Goal: Information Seeking & Learning: Learn about a topic

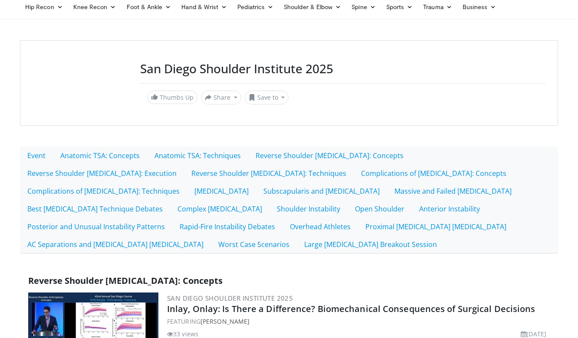
scroll to position [34, 0]
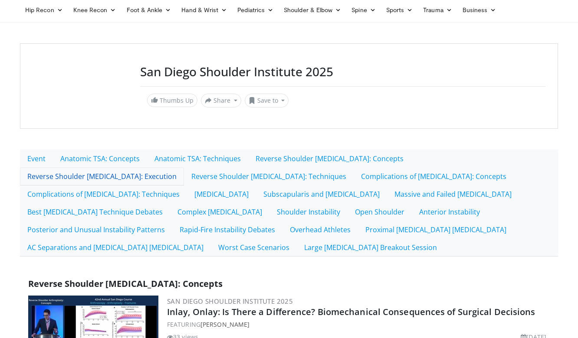
click at [184, 167] on link "Reverse Shoulder [MEDICAL_DATA]: Execution" at bounding box center [102, 176] width 164 height 18
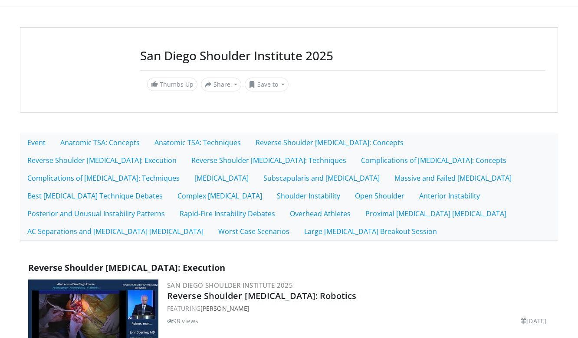
scroll to position [52, 0]
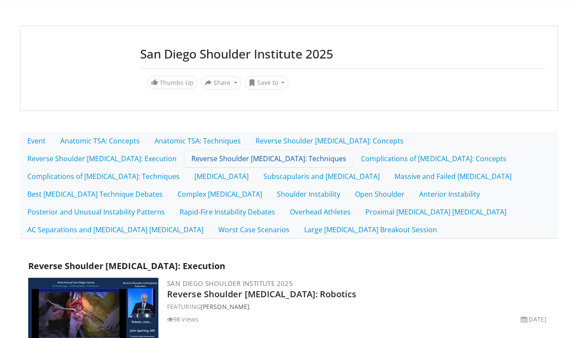
click at [184, 161] on link "Reverse Shoulder [MEDICAL_DATA]: Techniques" at bounding box center [269, 159] width 170 height 18
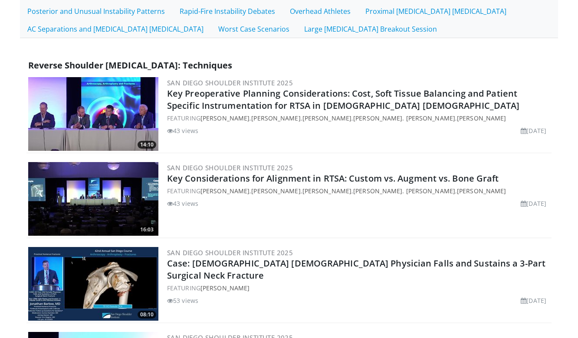
scroll to position [250, 0]
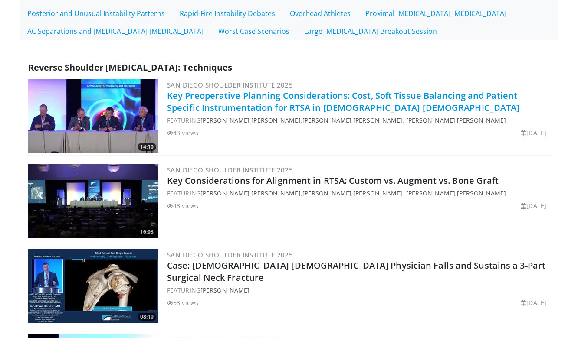
click at [231, 98] on link "Key Preoperative Planning Considerations: Cost, Soft Tissue Balancing and Patie…" at bounding box center [343, 102] width 352 height 24
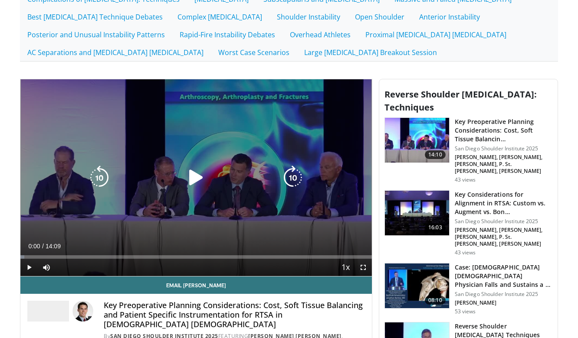
scroll to position [223, 0]
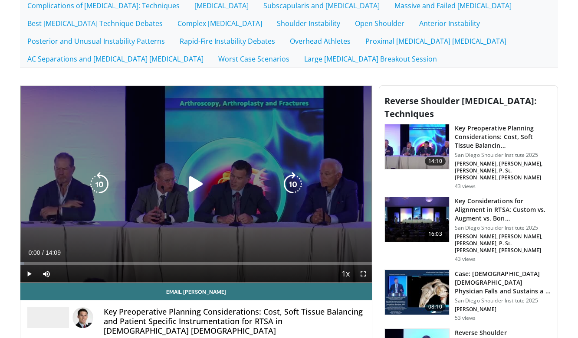
click at [194, 184] on icon "Video Player" at bounding box center [196, 184] width 24 height 24
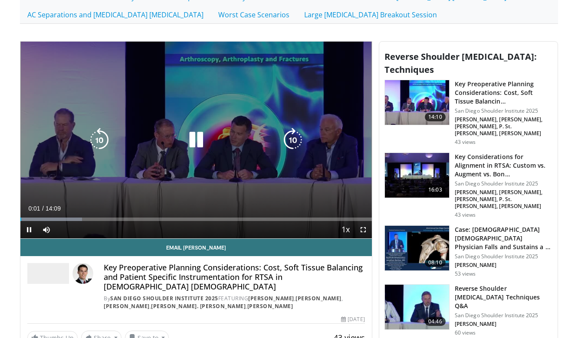
scroll to position [269, 0]
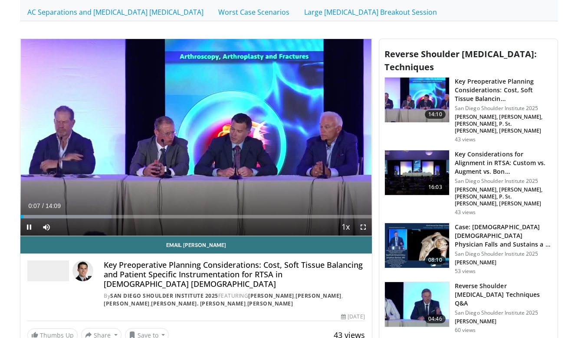
click at [367, 229] on span "Video Player" at bounding box center [362, 227] width 17 height 17
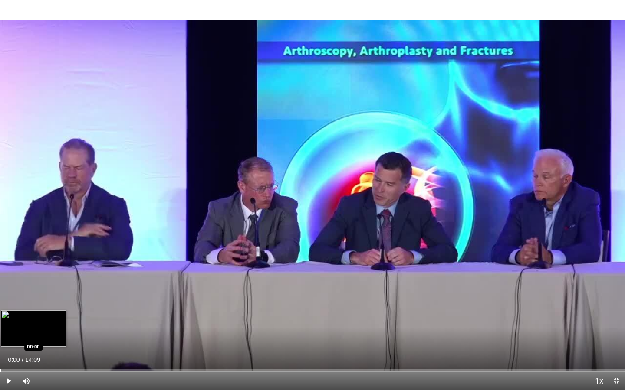
drag, startPoint x: 14, startPoint y: 367, endPoint x: 0, endPoint y: 369, distance: 14.0
click at [0, 338] on div "Loaded : 0.00% 00:00 00:00" at bounding box center [312, 368] width 625 height 8
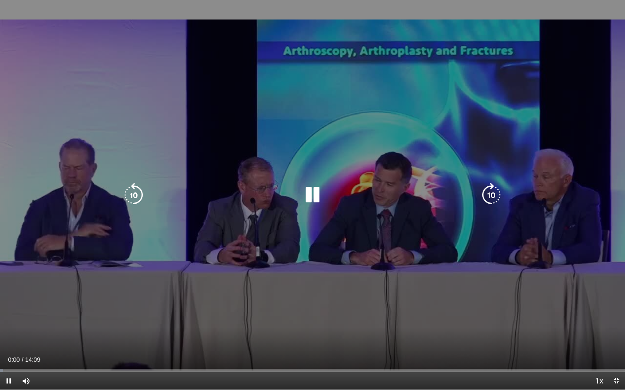
click at [313, 193] on icon "Video Player" at bounding box center [312, 195] width 24 height 24
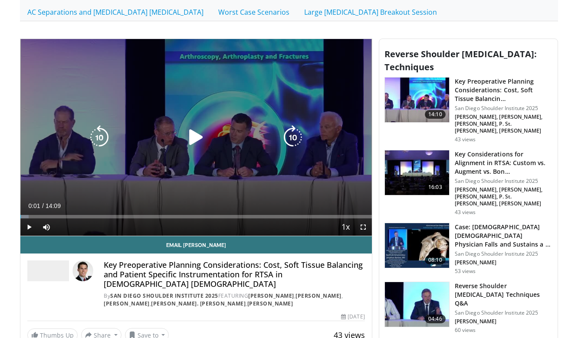
click at [62, 190] on div "10 seconds Tap to unmute" at bounding box center [195, 137] width 351 height 197
click at [63, 190] on div "10 seconds Tap to unmute" at bounding box center [195, 137] width 351 height 197
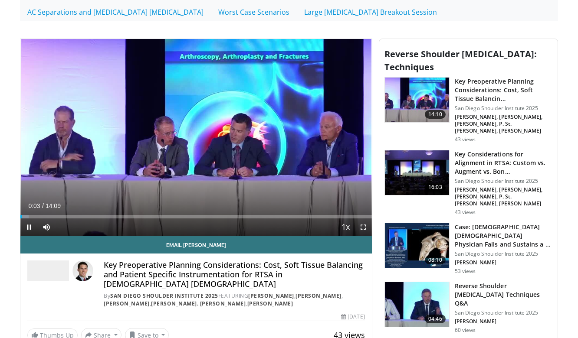
click at [364, 226] on span "Video Player" at bounding box center [362, 227] width 17 height 17
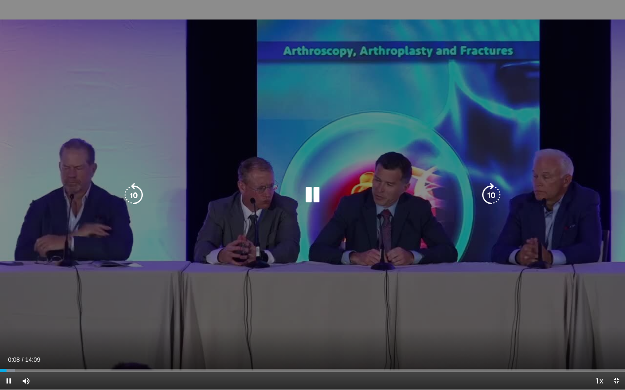
click at [310, 197] on icon "Video Player" at bounding box center [312, 195] width 24 height 24
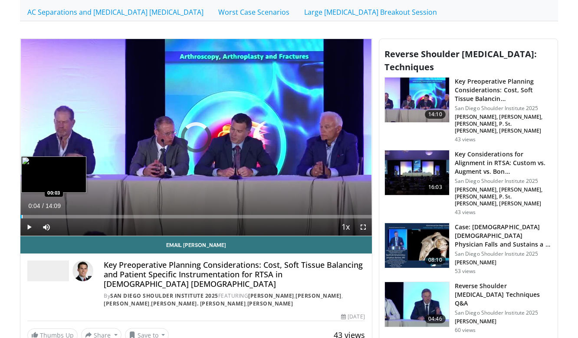
click at [21, 217] on div "Loaded : 0.00% 00:03 00:03" at bounding box center [195, 216] width 351 height 3
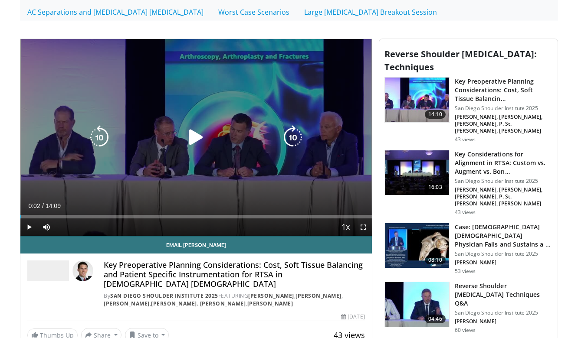
click at [194, 139] on icon "Video Player" at bounding box center [196, 137] width 24 height 24
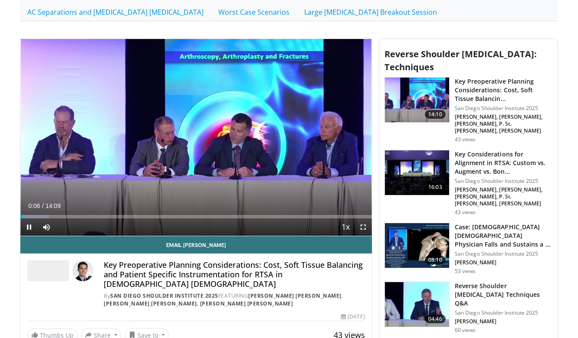
click at [28, 228] on span "Video Player" at bounding box center [28, 227] width 17 height 17
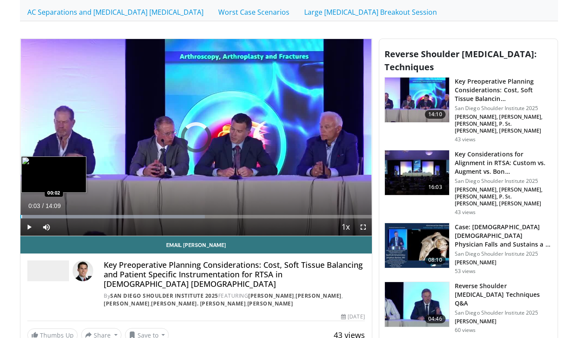
click at [21, 215] on div "Progress Bar" at bounding box center [21, 216] width 1 height 3
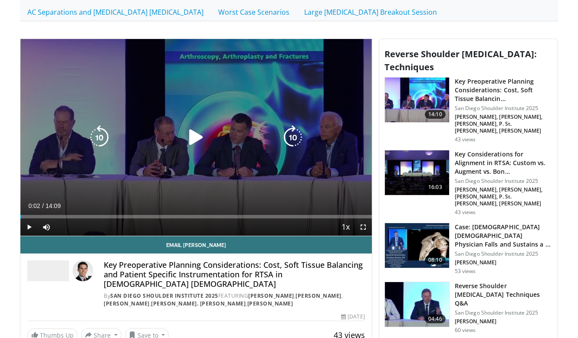
click at [196, 139] on icon "Video Player" at bounding box center [196, 137] width 24 height 24
click at [195, 137] on icon "Video Player" at bounding box center [196, 137] width 24 height 24
drag, startPoint x: 181, startPoint y: 98, endPoint x: 276, endPoint y: 104, distance: 95.2
click at [276, 104] on div "10 seconds Tap to unmute" at bounding box center [195, 137] width 351 height 197
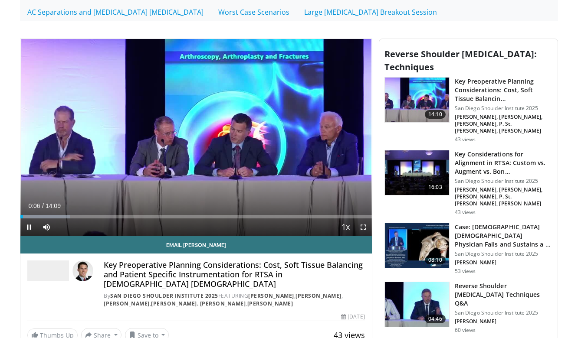
click at [366, 228] on span "Video Player" at bounding box center [362, 227] width 17 height 17
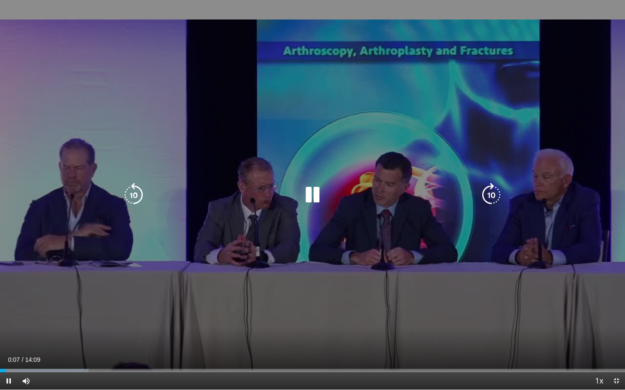
click at [314, 196] on icon "Video Player" at bounding box center [312, 195] width 24 height 24
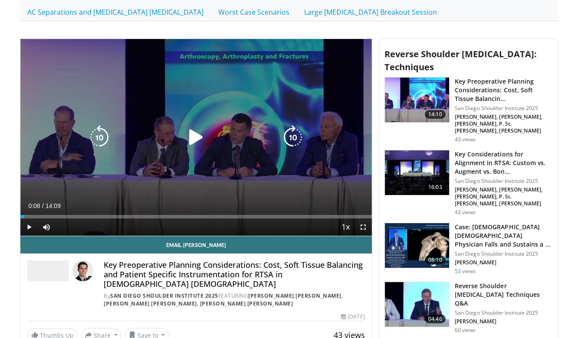
click at [194, 140] on icon "Video Player" at bounding box center [196, 137] width 24 height 24
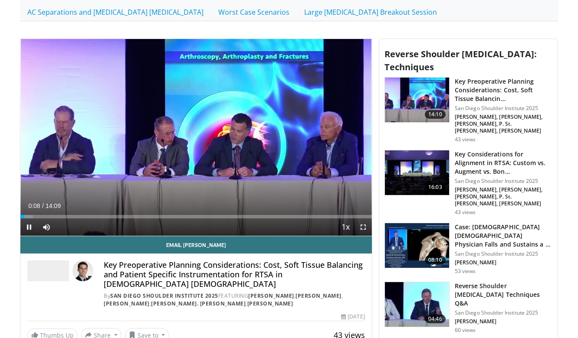
click at [361, 225] on span "Video Player" at bounding box center [362, 227] width 17 height 17
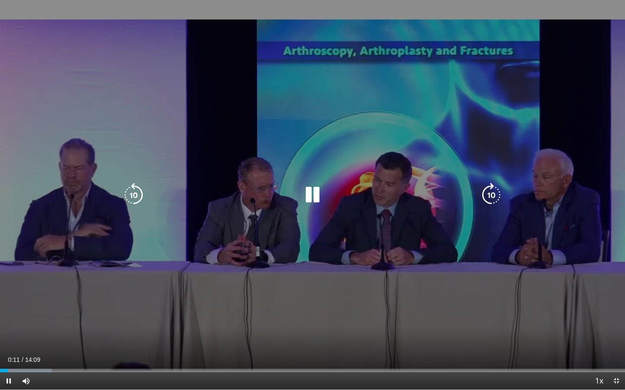
click at [312, 198] on icon "Video Player" at bounding box center [312, 195] width 24 height 24
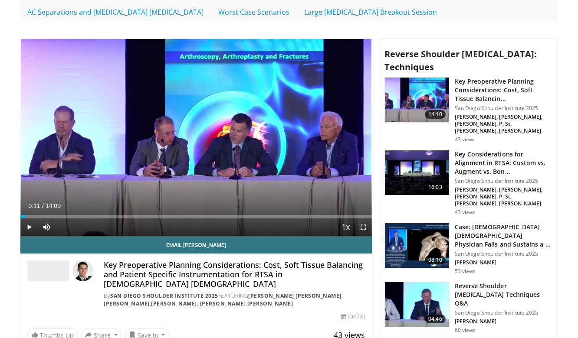
click at [362, 226] on span "Video Player" at bounding box center [362, 227] width 17 height 17
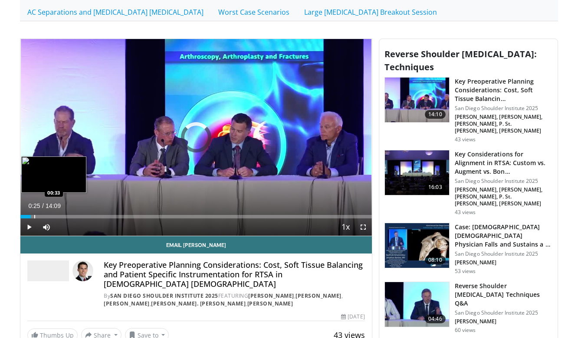
drag, startPoint x: 26, startPoint y: 218, endPoint x: 35, endPoint y: 218, distance: 9.1
click at [35, 218] on div "Progress Bar" at bounding box center [34, 216] width 1 height 3
drag, startPoint x: 35, startPoint y: 217, endPoint x: 41, endPoint y: 217, distance: 6.1
click at [41, 217] on div "Progress Bar" at bounding box center [40, 216] width 1 height 3
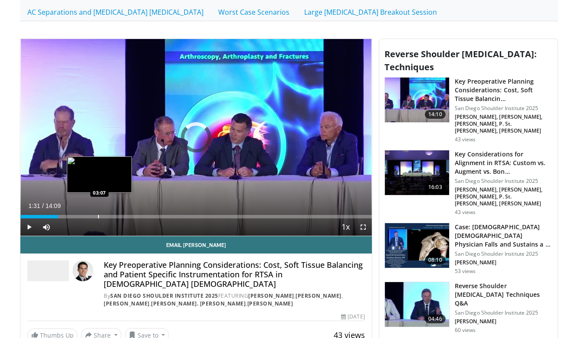
drag, startPoint x: 41, startPoint y: 217, endPoint x: 101, endPoint y: 215, distance: 59.9
click at [99, 215] on div "Progress Bar" at bounding box center [98, 216] width 1 height 3
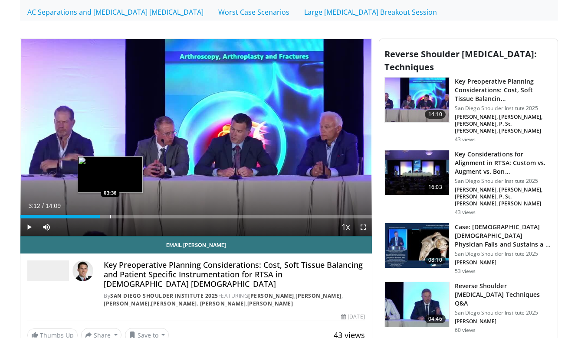
click at [111, 216] on div "Progress Bar" at bounding box center [110, 216] width 1 height 3
click at [120, 216] on div "Progress Bar" at bounding box center [120, 216] width 1 height 3
click at [111, 216] on div "Progress Bar" at bounding box center [111, 216] width 1 height 3
click at [104, 216] on div "03:39" at bounding box center [65, 216] width 91 height 3
click at [98, 216] on div "Progress Bar" at bounding box center [98, 216] width 1 height 3
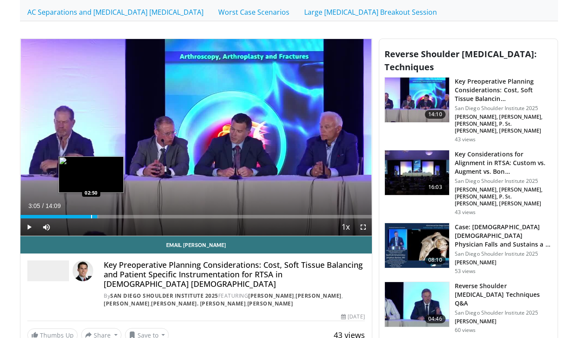
click at [91, 215] on div "Progress Bar" at bounding box center [91, 216] width 1 height 3
click at [86, 216] on div "Progress Bar" at bounding box center [86, 216] width 1 height 3
click at [81, 216] on div "02:39" at bounding box center [53, 216] width 66 height 3
click at [77, 216] on div "02:26" at bounding box center [50, 216] width 61 height 3
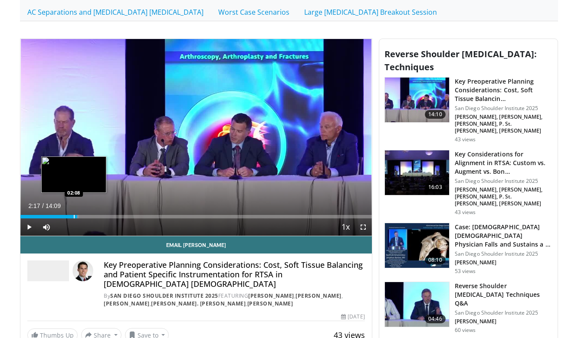
click at [74, 216] on div "Progress Bar" at bounding box center [74, 216] width 1 height 3
click at [79, 216] on div "Progress Bar" at bounding box center [79, 216] width 1 height 3
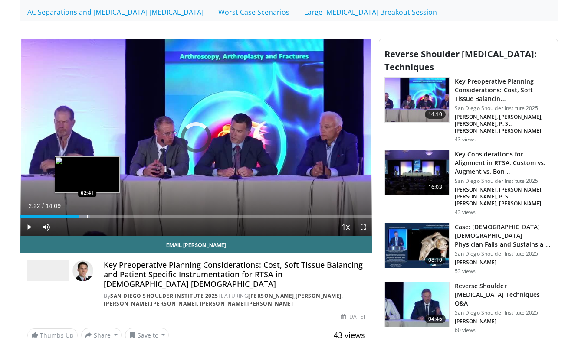
click at [87, 218] on div "Progress Bar" at bounding box center [87, 216] width 1 height 3
click at [92, 218] on div "Progress Bar" at bounding box center [92, 216] width 1 height 3
click at [98, 218] on div "Progress Bar" at bounding box center [98, 216] width 1 height 3
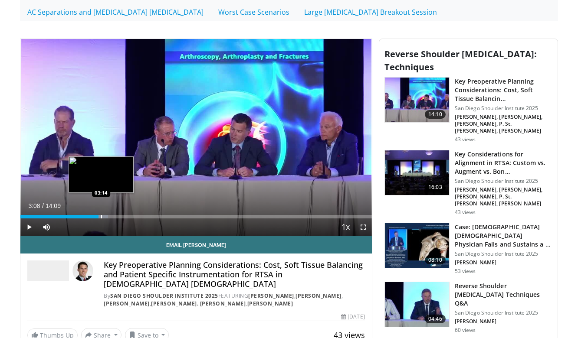
click at [102, 218] on div "Progress Bar" at bounding box center [101, 216] width 1 height 3
click at [105, 218] on div "Progress Bar" at bounding box center [105, 216] width 1 height 3
click at [110, 218] on div "Progress Bar" at bounding box center [110, 216] width 1 height 3
click at [115, 216] on div "Progress Bar" at bounding box center [115, 216] width 1 height 3
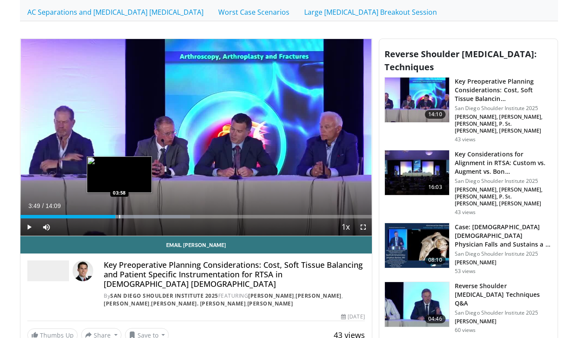
click at [119, 217] on div "Progress Bar" at bounding box center [119, 216] width 1 height 3
click at [125, 217] on div "Progress Bar" at bounding box center [124, 216] width 1 height 3
click at [131, 217] on div "Progress Bar" at bounding box center [130, 216] width 1 height 3
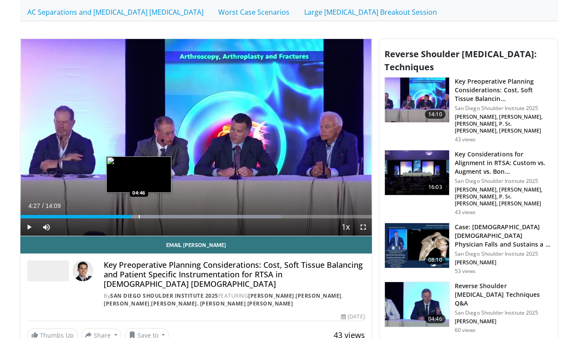
click at [139, 218] on div "Progress Bar" at bounding box center [139, 216] width 1 height 3
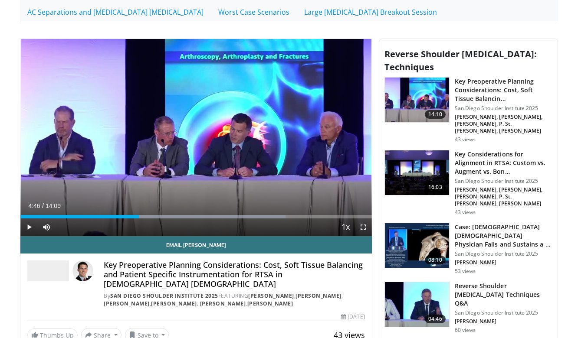
click at [144, 219] on div "Current Time 4:46 / Duration 14:09 Play Skip Backward Skip Forward Mute Loaded …" at bounding box center [195, 227] width 351 height 17
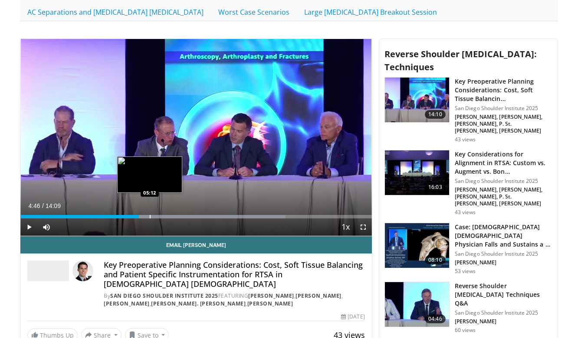
click at [150, 216] on div "Progress Bar" at bounding box center [150, 216] width 1 height 3
click at [161, 216] on div "Progress Bar" at bounding box center [160, 216] width 1 height 3
click at [167, 216] on div "Progress Bar" at bounding box center [167, 216] width 1 height 3
click at [159, 216] on div "Progress Bar" at bounding box center [159, 216] width 1 height 3
click at [147, 215] on div "Progress Bar" at bounding box center [147, 216] width 1 height 3
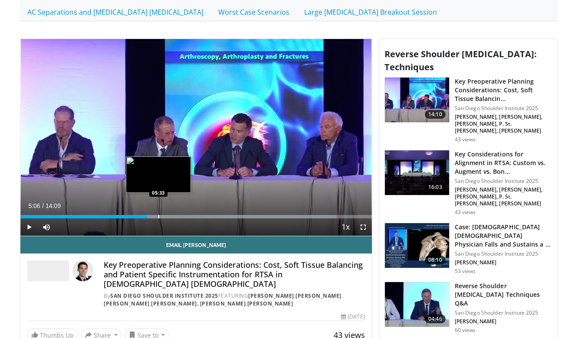
click at [159, 216] on div "Progress Bar" at bounding box center [158, 216] width 1 height 3
click at [167, 217] on div "Progress Bar" at bounding box center [167, 216] width 1 height 3
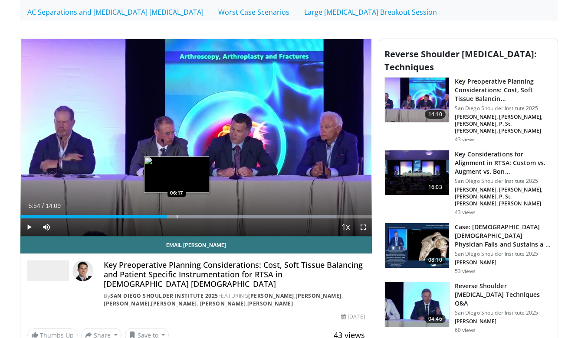
click at [177, 216] on div "Progress Bar" at bounding box center [177, 216] width 1 height 3
click at [187, 218] on div "Progress Bar" at bounding box center [187, 216] width 1 height 3
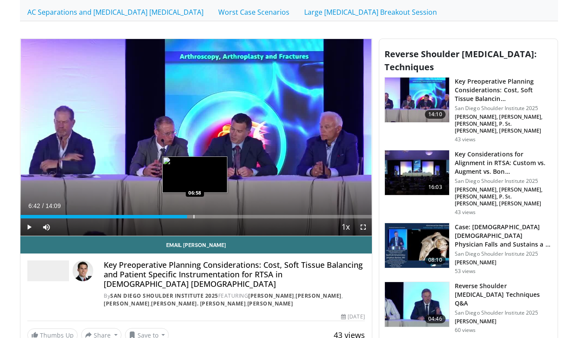
click at [194, 217] on div "Progress Bar" at bounding box center [193, 216] width 1 height 3
click at [209, 218] on div "Progress Bar" at bounding box center [209, 216] width 1 height 3
